Goal: Check status: Check status

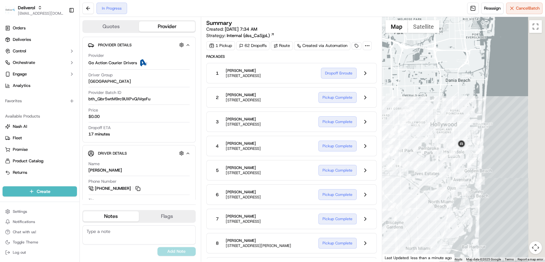
drag, startPoint x: 482, startPoint y: 173, endPoint x: 421, endPoint y: 182, distance: 61.3
click at [421, 182] on div at bounding box center [463, 139] width 163 height 244
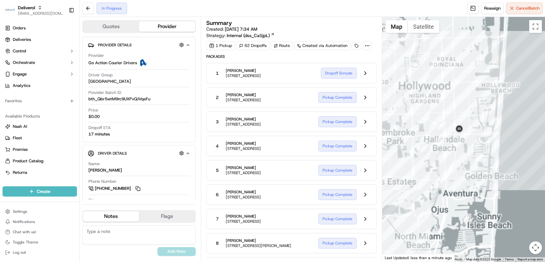
click at [475, 176] on div at bounding box center [463, 139] width 163 height 244
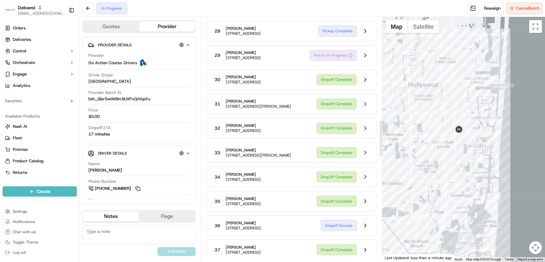
scroll to position [662, 0]
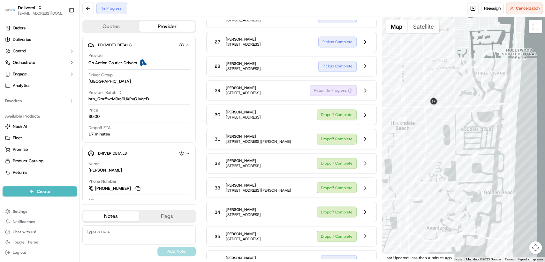
click at [475, 174] on div at bounding box center [463, 139] width 163 height 244
click at [472, 161] on div at bounding box center [463, 139] width 163 height 244
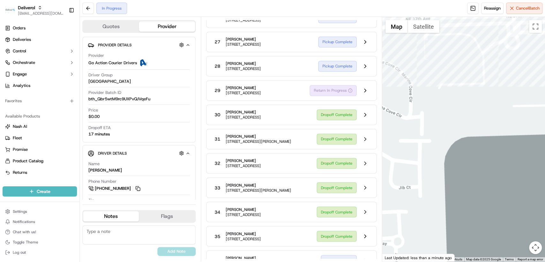
drag, startPoint x: 472, startPoint y: 132, endPoint x: 484, endPoint y: 104, distance: 31.2
click at [461, 206] on div at bounding box center [463, 139] width 163 height 244
click at [472, 184] on div at bounding box center [463, 139] width 163 height 244
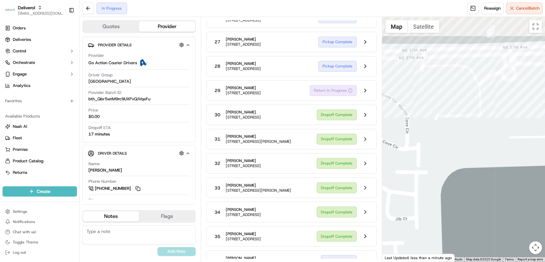
drag, startPoint x: 484, startPoint y: 104, endPoint x: 467, endPoint y: 133, distance: 34.0
click at [464, 156] on div at bounding box center [463, 139] width 163 height 244
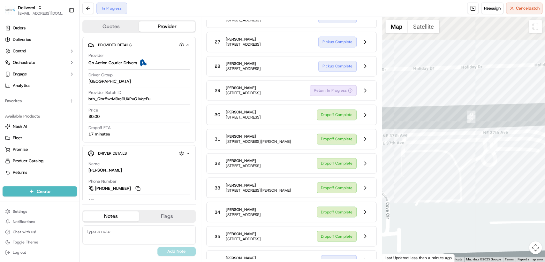
drag, startPoint x: 467, startPoint y: 133, endPoint x: 454, endPoint y: 168, distance: 36.7
click at [454, 168] on div at bounding box center [463, 139] width 163 height 244
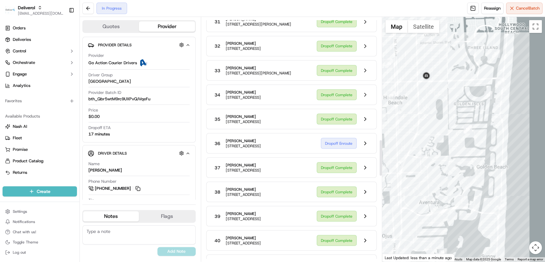
scroll to position [769, 0]
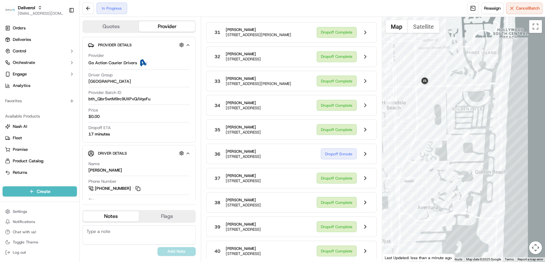
drag, startPoint x: 429, startPoint y: 125, endPoint x: 483, endPoint y: 96, distance: 61.4
click at [423, 139] on div at bounding box center [463, 139] width 163 height 244
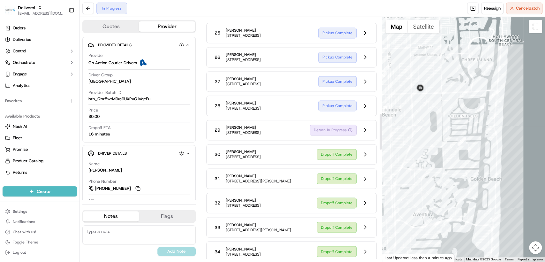
scroll to position [662, 0]
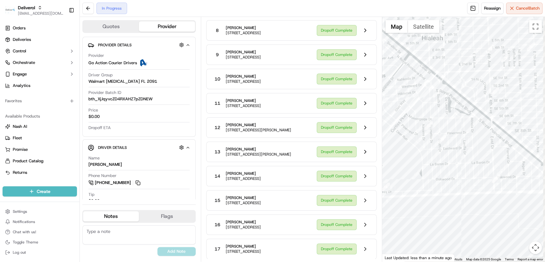
drag, startPoint x: 479, startPoint y: 189, endPoint x: 460, endPoint y: 236, distance: 51.0
click at [460, 236] on div at bounding box center [463, 139] width 163 height 244
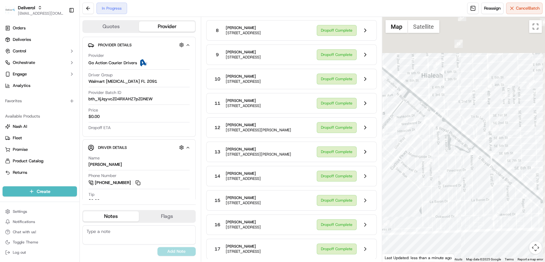
drag, startPoint x: 477, startPoint y: 117, endPoint x: 470, endPoint y: 216, distance: 99.2
click at [470, 230] on div at bounding box center [463, 139] width 163 height 244
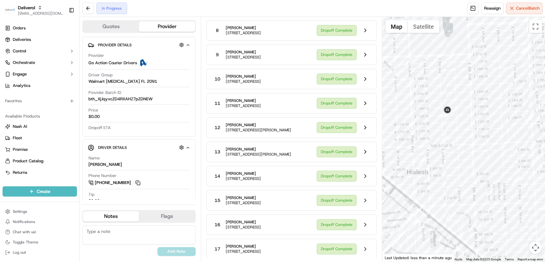
drag, startPoint x: 458, startPoint y: 134, endPoint x: 440, endPoint y: 218, distance: 85.7
click at [443, 230] on div at bounding box center [463, 139] width 163 height 244
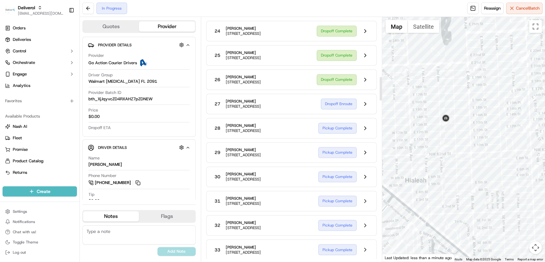
scroll to position [603, 0]
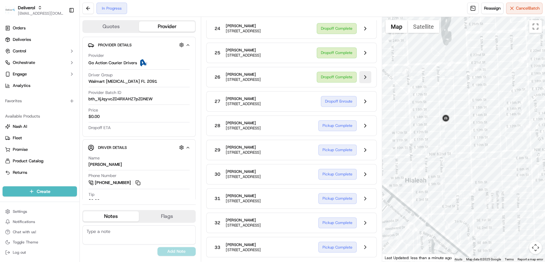
click at [366, 83] on button at bounding box center [365, 77] width 12 height 12
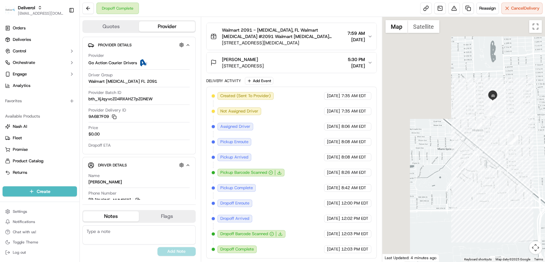
scroll to position [143, 0]
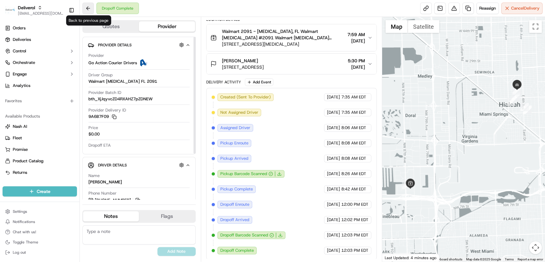
click at [85, 11] on button at bounding box center [87, 8] width 11 height 11
